Goal: Obtain resource: Obtain resource

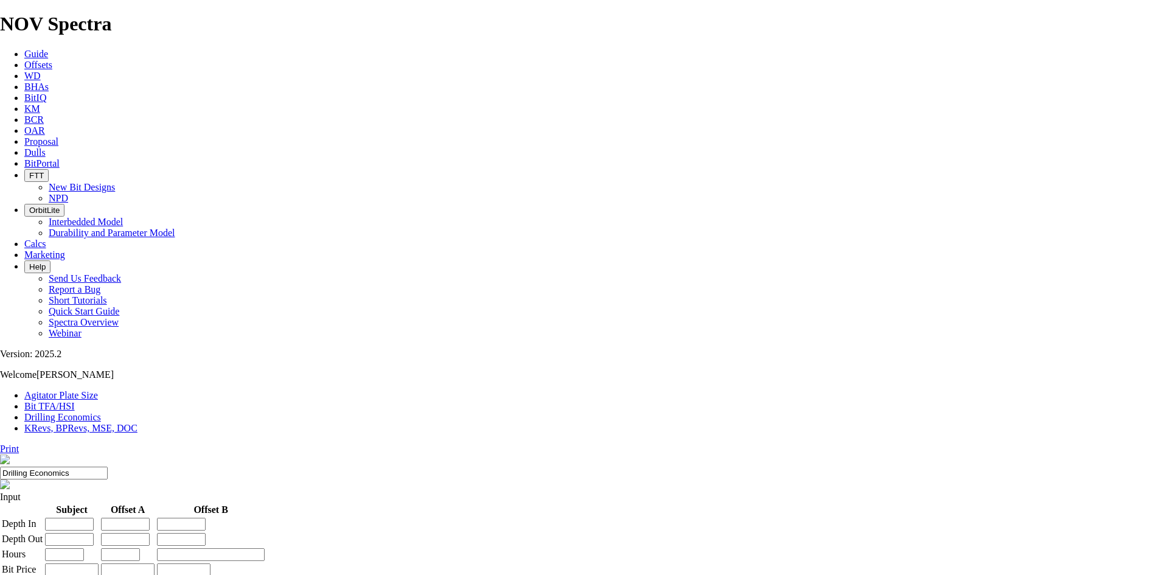
click at [52, 60] on link "Offsets" at bounding box center [38, 65] width 28 height 10
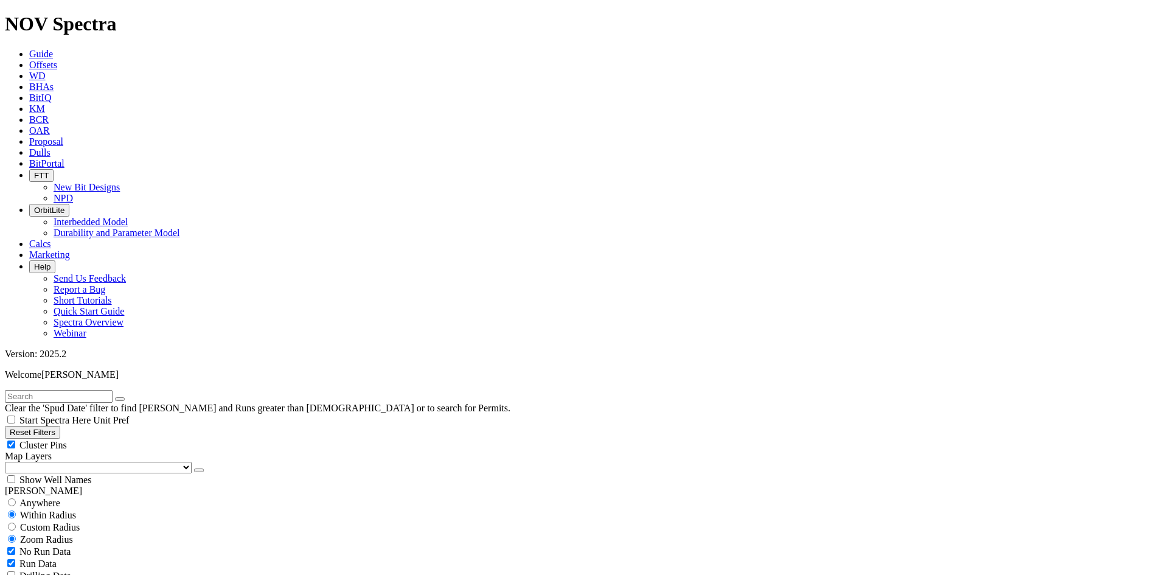
scroll to position [304, 0]
select select "8.5"
checkbox input "false"
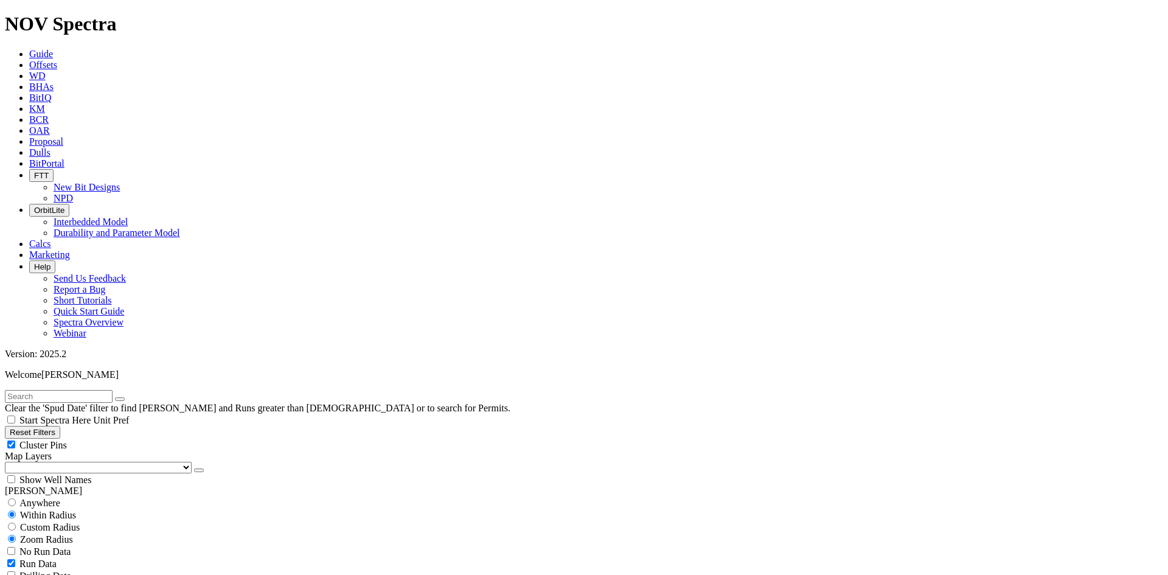
select select "? number:8.5 ?"
